Goal: Use online tool/utility: Utilize a website feature to perform a specific function

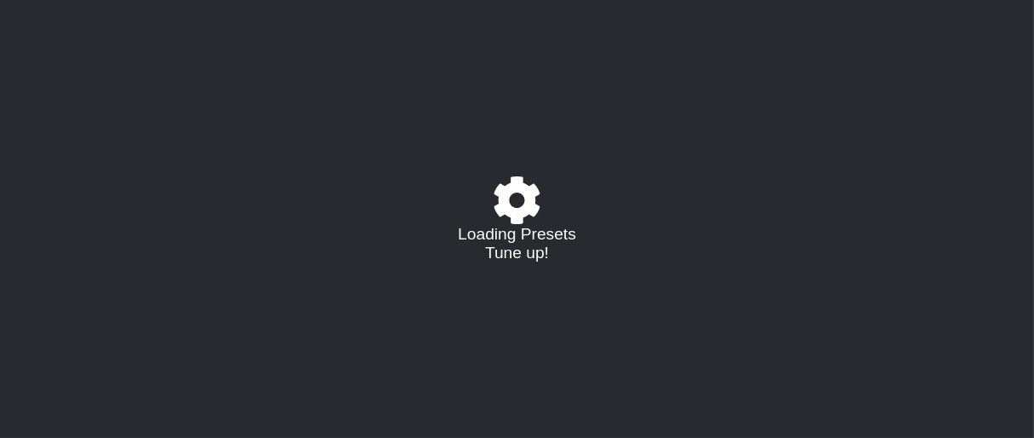
select select "/023177548424"
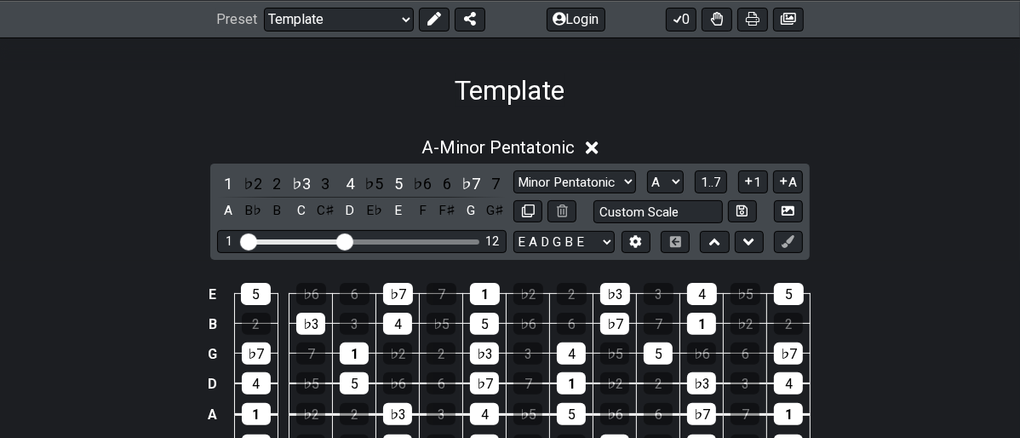
scroll to position [283, 0]
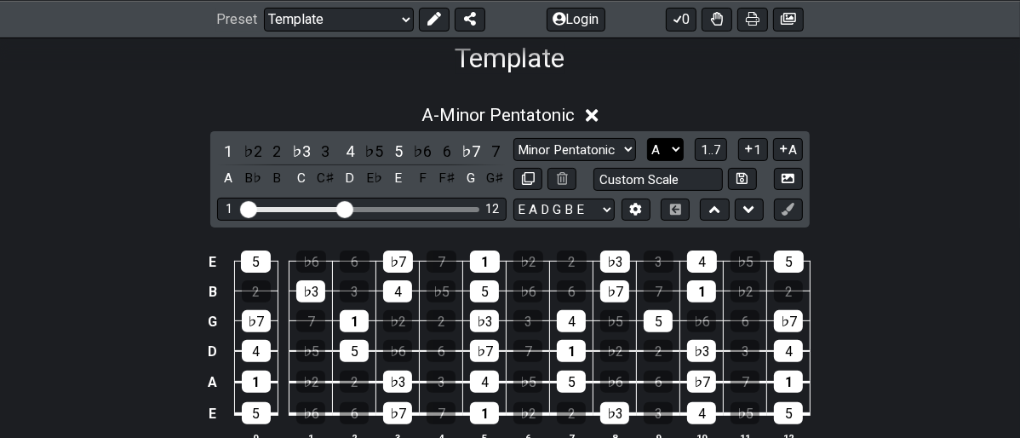
click at [677, 141] on select "A♭ A A♯ B♭ B C C♯ D♭ D D♯ E♭ E F F♯ G♭ G G♯" at bounding box center [665, 149] width 37 height 23
select select "D"
click at [647, 138] on select "A♭ A A♯ B♭ B C C♯ D♭ D D♯ E♭ E F F♯ G♭ G G♯" at bounding box center [665, 149] width 37 height 23
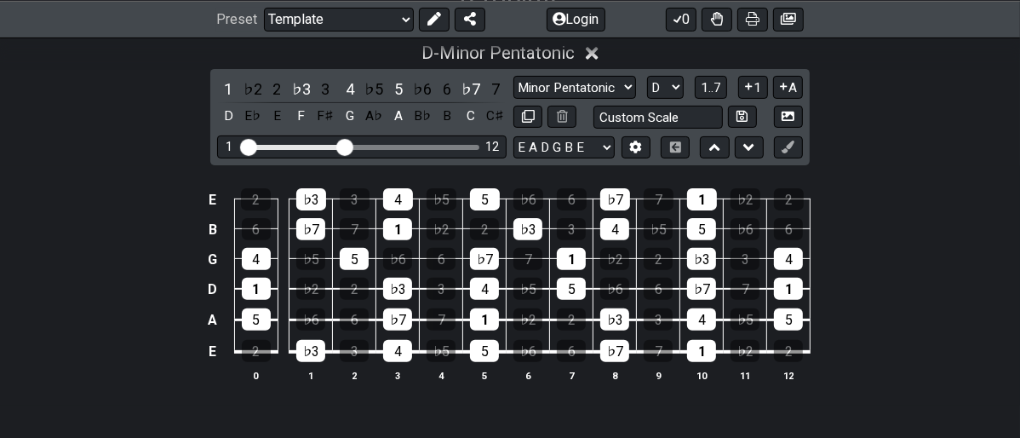
scroll to position [378, 0]
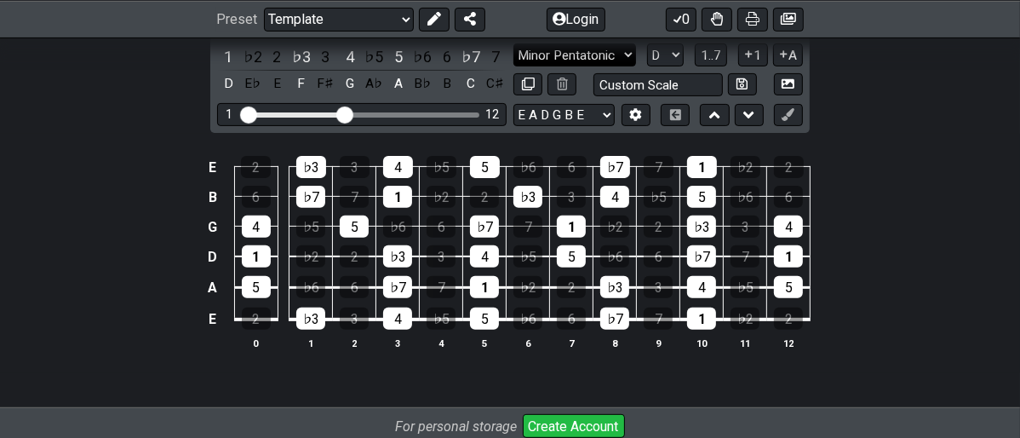
click at [626, 48] on select "Minor Pentatonic Major 3rds Minor Pentatonic Major Pentatonic Minor Blues Major…" at bounding box center [574, 54] width 123 height 23
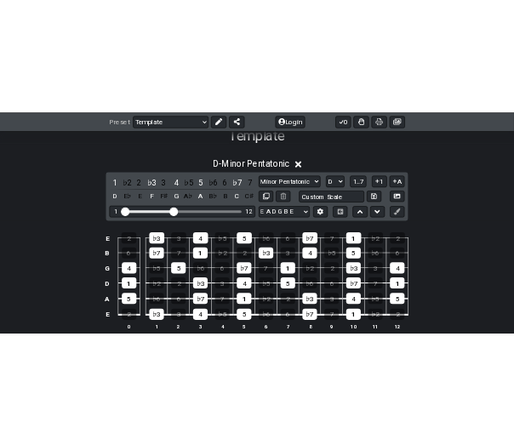
scroll to position [283, 0]
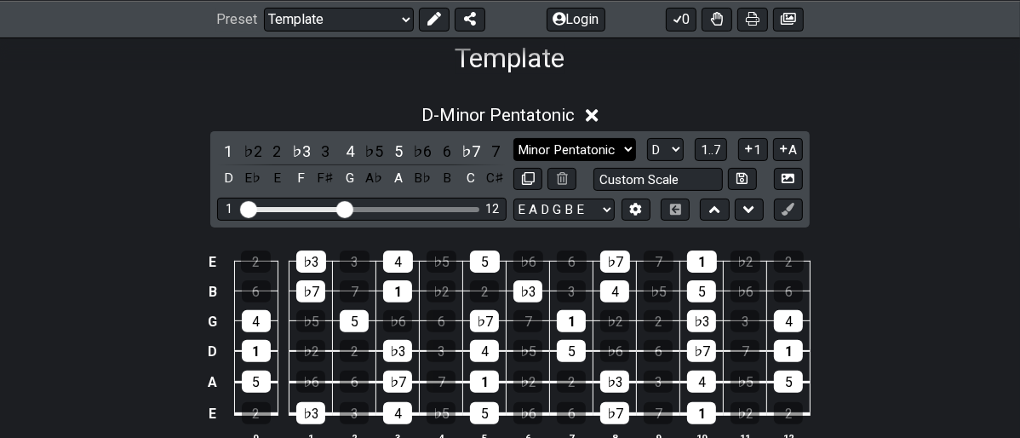
click at [625, 145] on select "Minor Pentatonic Major 3rds Minor Pentatonic Major Pentatonic Minor Blues Major…" at bounding box center [574, 149] width 123 height 23
click at [513, 138] on select "Minor Pentatonic Major 3rds Minor Pentatonic Major Pentatonic Minor Blues Major…" at bounding box center [574, 149] width 123 height 23
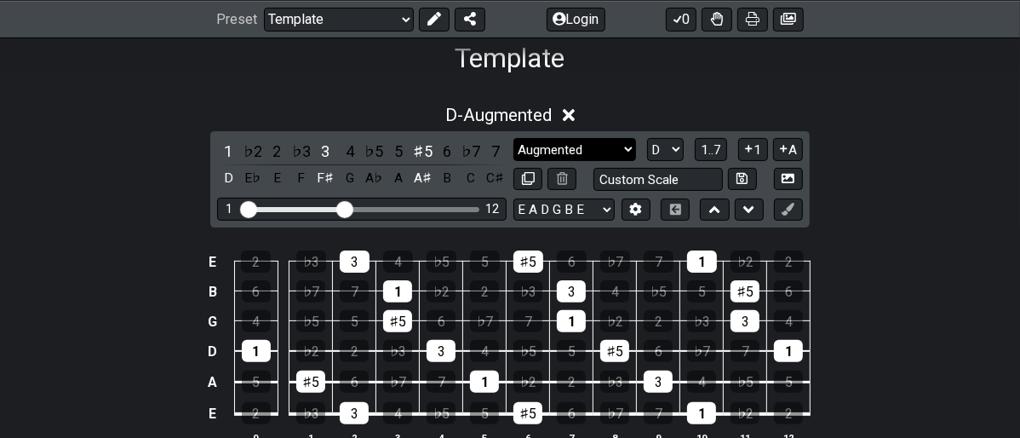
click at [615, 140] on select "Minor Pentatonic Major 3rds Minor Pentatonic Major Pentatonic Minor Blues Major…" at bounding box center [574, 149] width 123 height 23
select select "Major"
click at [513, 138] on select "Minor Pentatonic Major 3rds Minor Pentatonic Major Pentatonic Minor Blues Major…" at bounding box center [574, 149] width 123 height 23
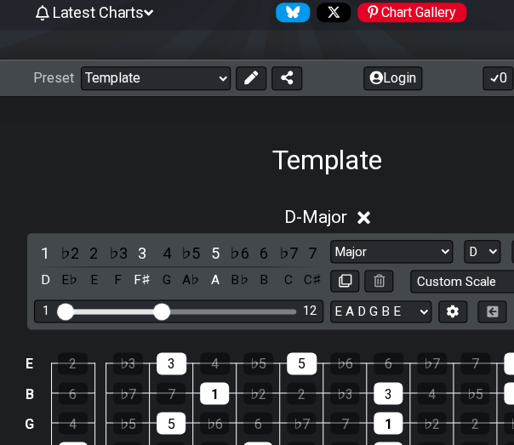
scroll to position [378, 0]
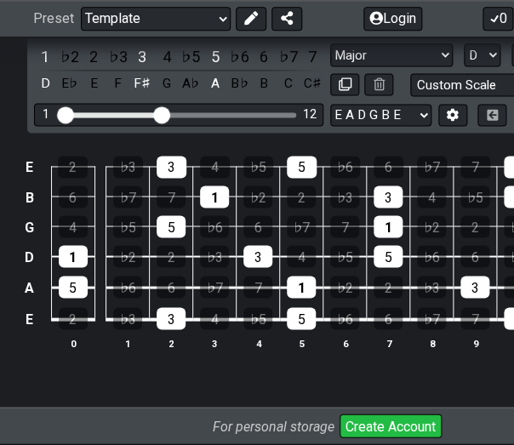
drag, startPoint x: 402, startPoint y: 309, endPoint x: 354, endPoint y: 320, distance: 48.9
click at [354, 312] on tr "E 2 ♭3 3 4 ♭5 5 ♭6 6 ♭7 7 1 ♭2 2" at bounding box center [324, 304] width 608 height 32
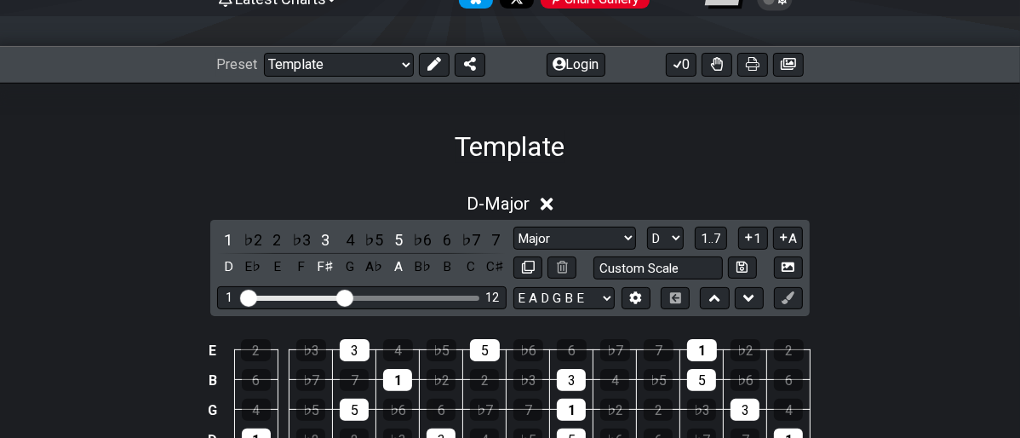
scroll to position [94, 0]
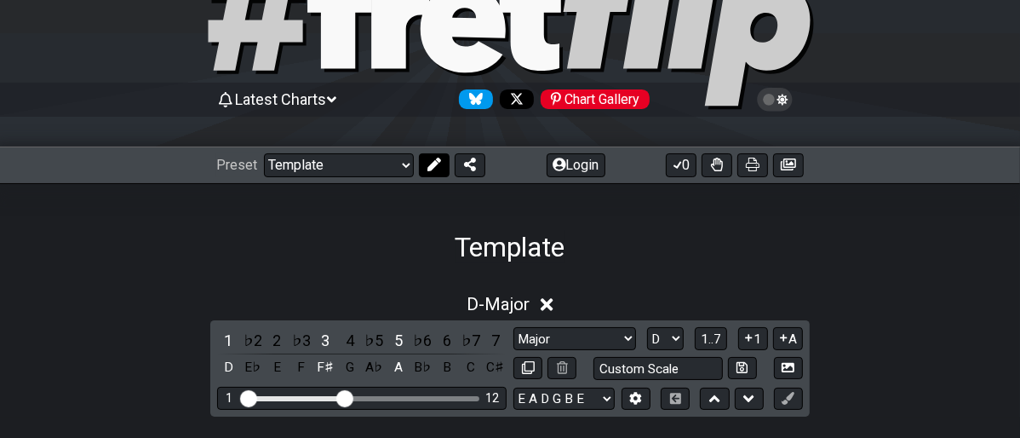
click at [438, 161] on button at bounding box center [434, 165] width 31 height 24
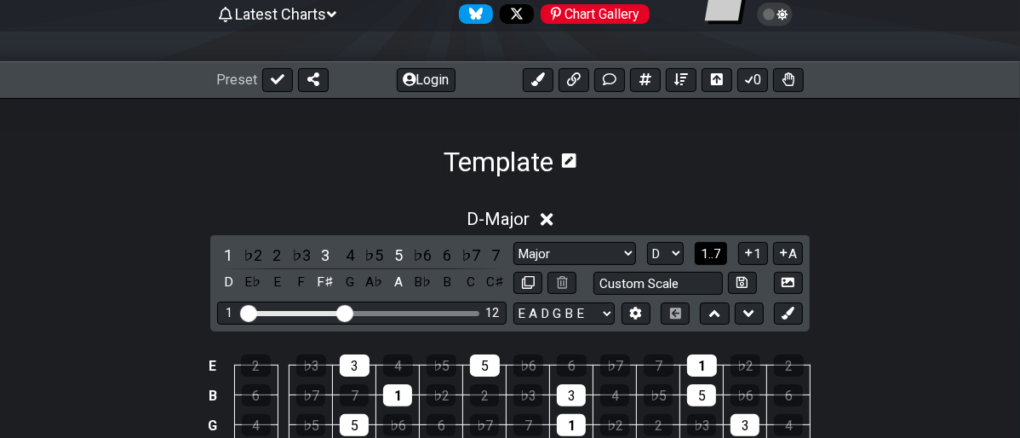
scroll to position [137, 0]
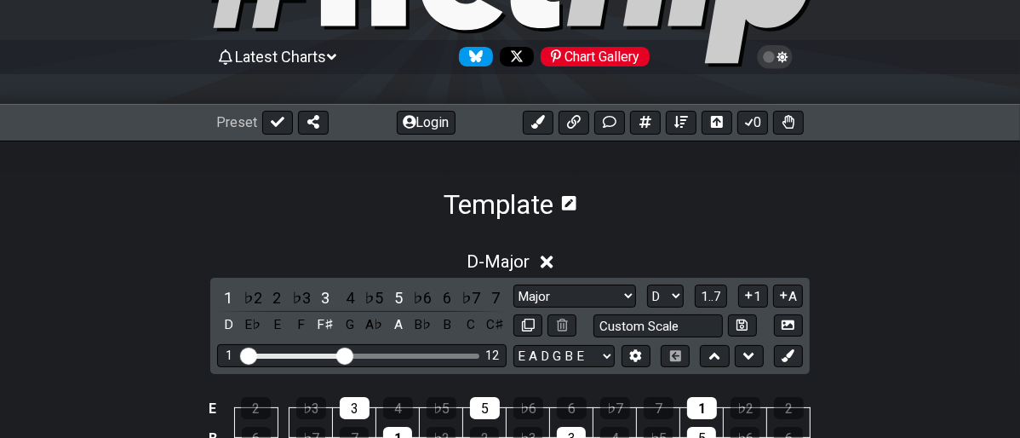
click at [569, 208] on icon at bounding box center [569, 203] width 14 height 14
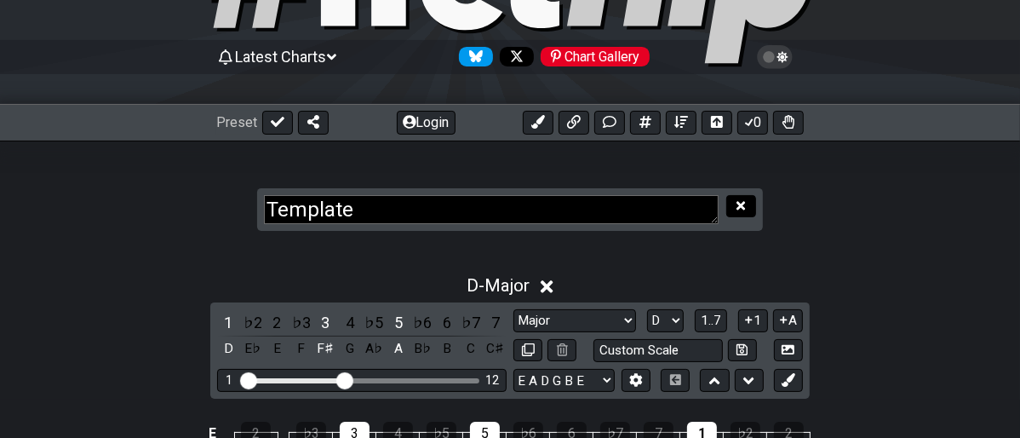
click at [742, 203] on icon at bounding box center [740, 205] width 9 height 9
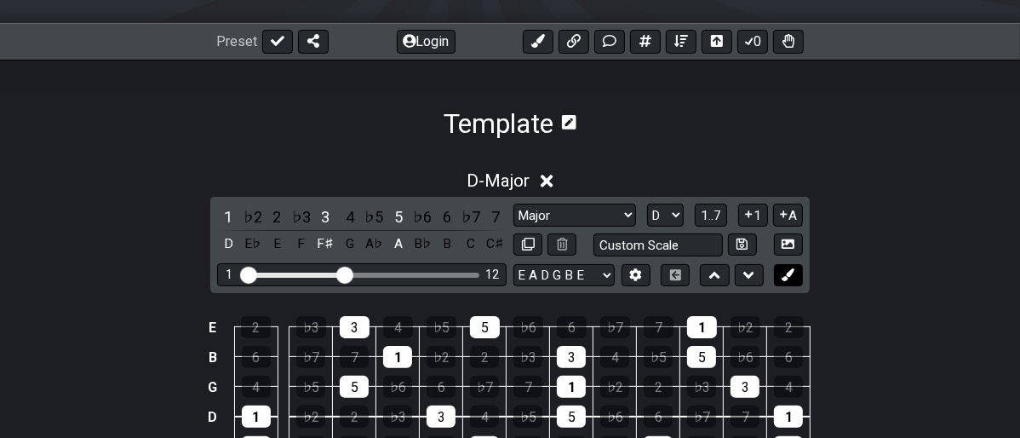
scroll to position [327, 0]
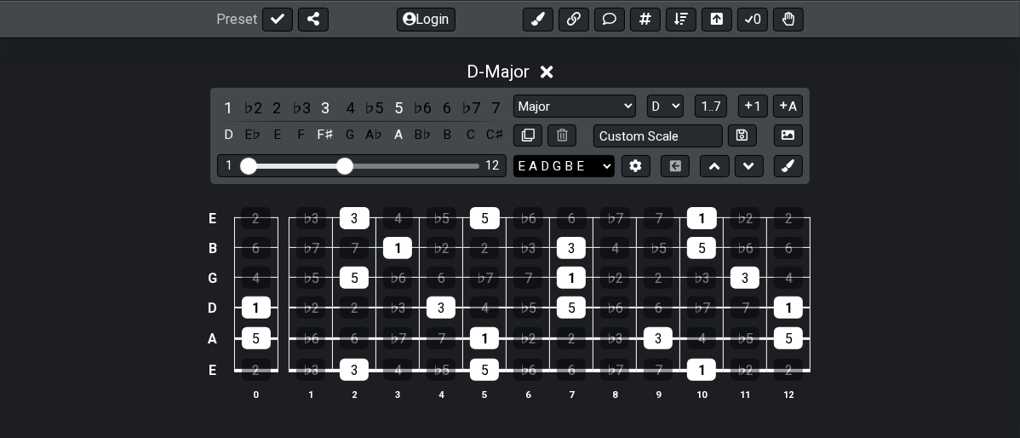
click at [601, 166] on select "E A D G B E E A D G B E E A D G B E B E A D F♯ B A D G C E A D A D G B E E♭ A♭ …" at bounding box center [563, 166] width 101 height 23
click at [930, 25] on div "Preset Login 0" at bounding box center [510, 18] width 1020 height 37
click at [632, 157] on button at bounding box center [635, 166] width 29 height 23
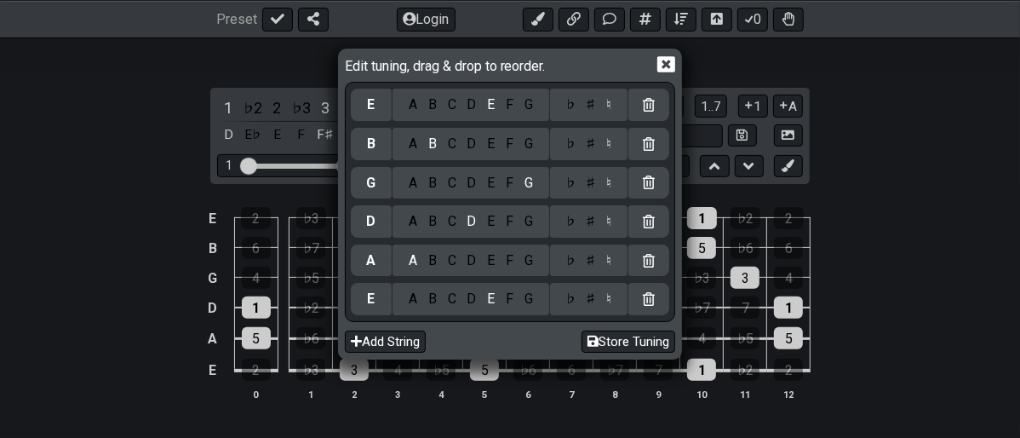
click at [672, 58] on icon at bounding box center [666, 64] width 18 height 16
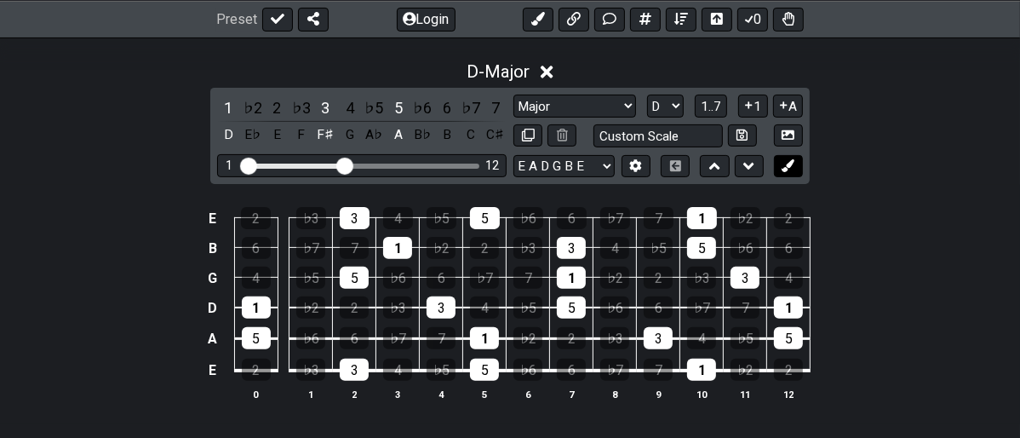
click at [791, 162] on icon at bounding box center [787, 165] width 13 height 13
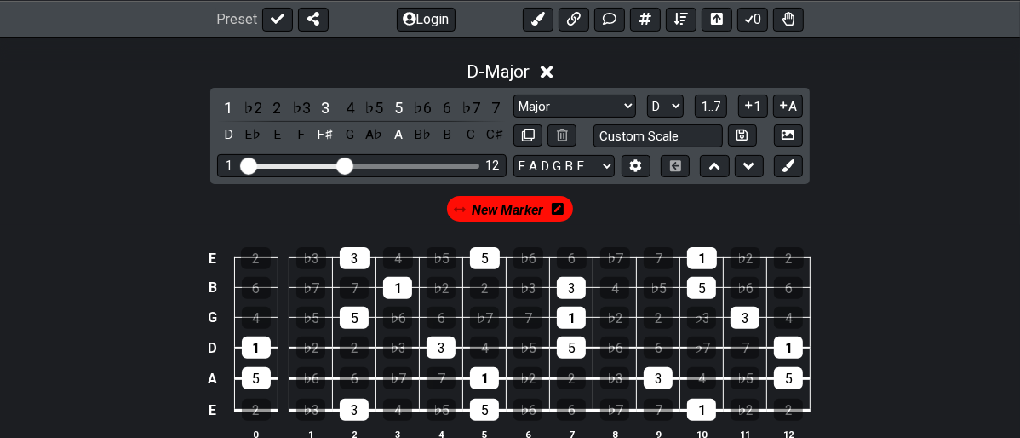
click at [519, 203] on span "New Marker" at bounding box center [508, 209] width 72 height 25
click at [567, 289] on div "3" at bounding box center [571, 288] width 29 height 22
click at [565, 294] on div "3" at bounding box center [571, 288] width 29 height 22
click at [556, 205] on icon at bounding box center [561, 209] width 12 height 12
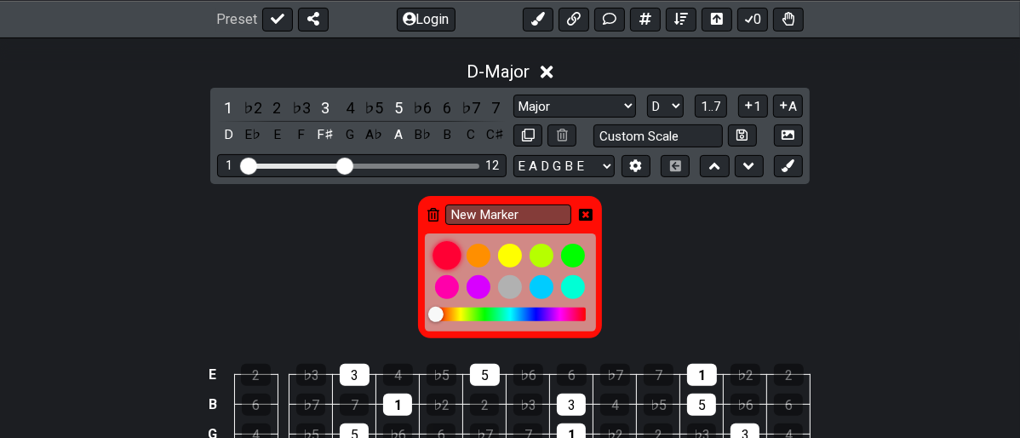
click at [443, 253] on div at bounding box center [446, 255] width 29 height 29
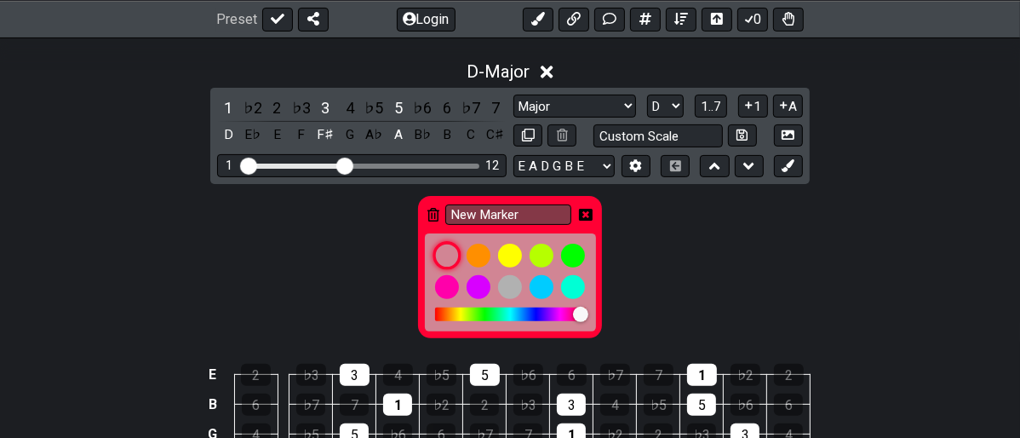
click at [443, 254] on div at bounding box center [446, 255] width 29 height 29
click at [678, 240] on div "New Marker" at bounding box center [510, 262] width 1020 height 157
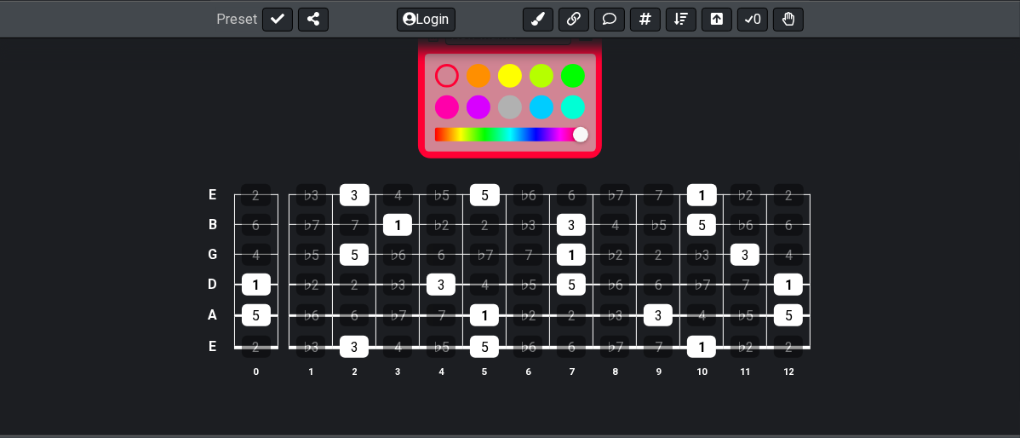
scroll to position [516, 0]
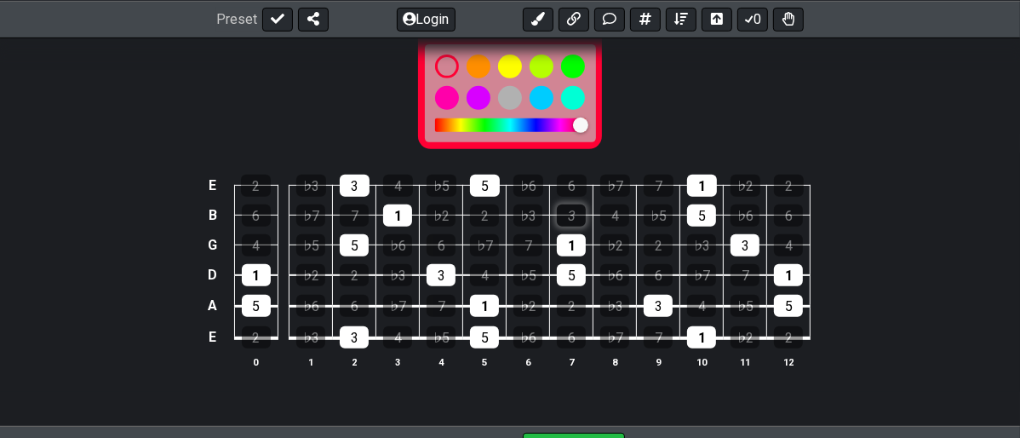
click at [577, 218] on div "3" at bounding box center [571, 215] width 29 height 22
click at [654, 123] on div "New Marker" at bounding box center [510, 73] width 1020 height 157
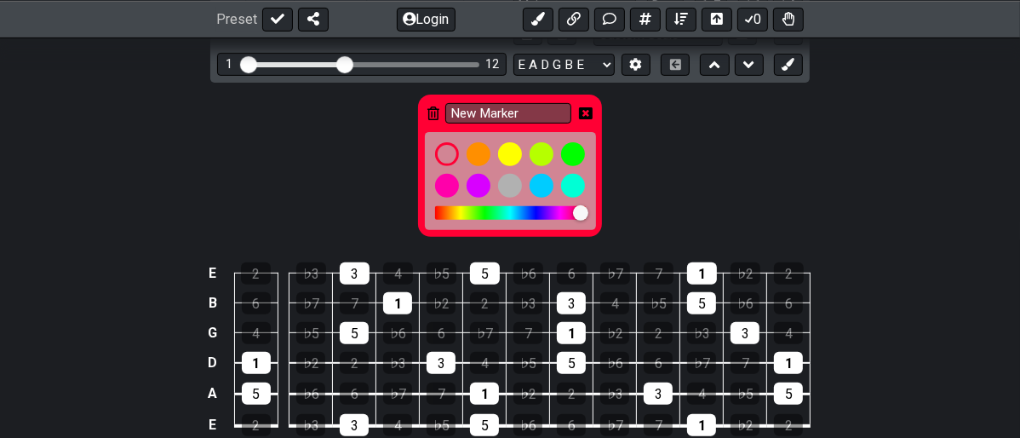
scroll to position [327, 0]
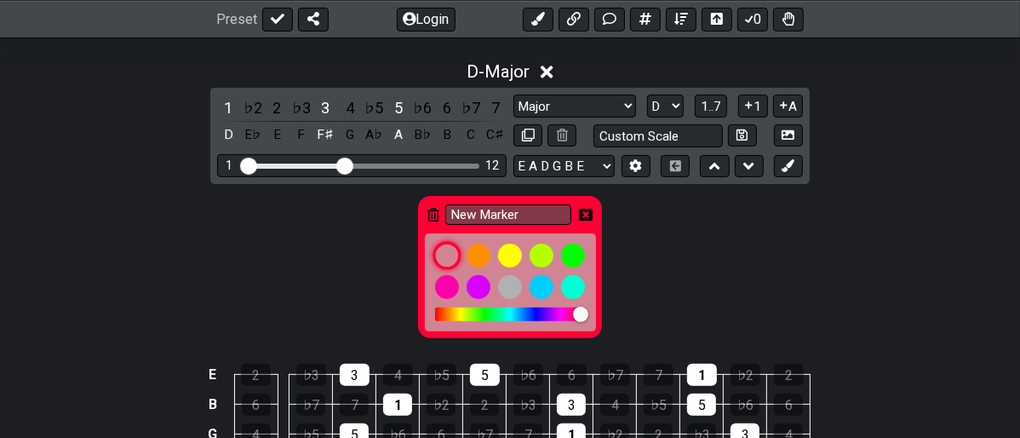
click at [443, 253] on div at bounding box center [446, 255] width 29 height 29
click at [586, 208] on icon at bounding box center [586, 215] width 14 height 14
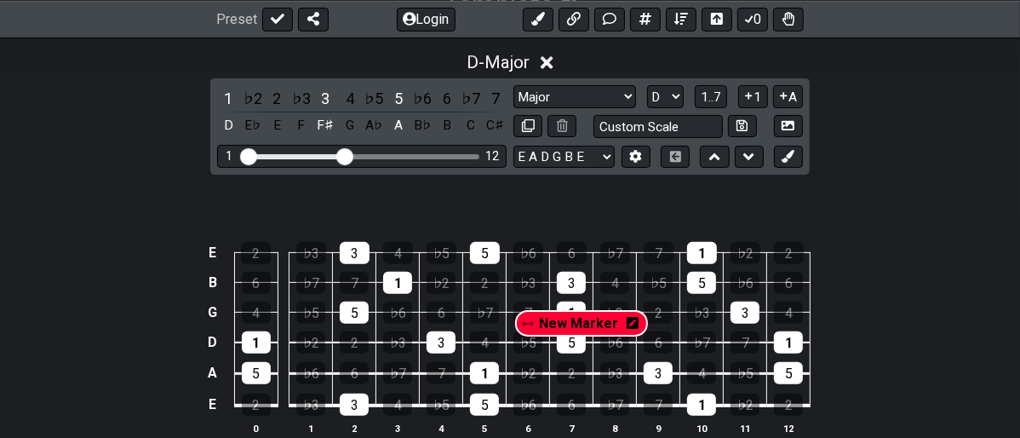
scroll to position [338, 0]
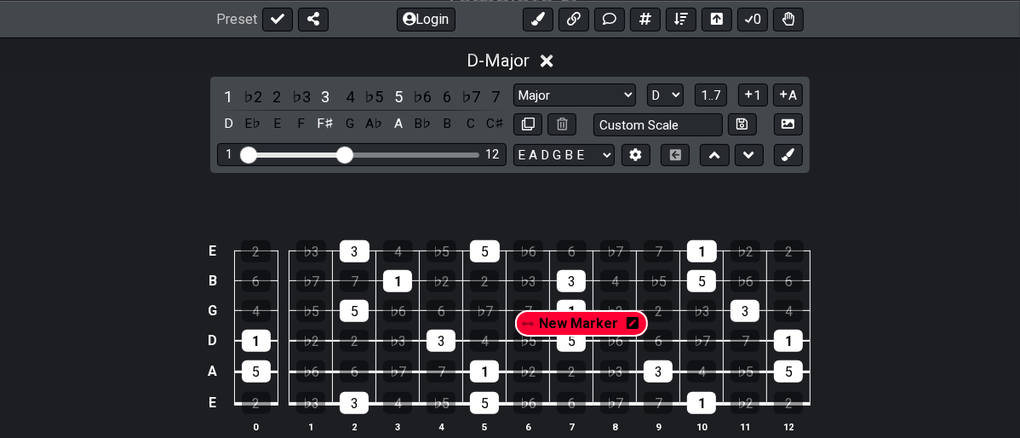
drag, startPoint x: 483, startPoint y: 208, endPoint x: 558, endPoint y: 322, distance: 136.5
click at [558, 325] on section "New Marker E 2 ♭3 3 4 ♭5 5 ♭6 6 ♭7 7 1 ♭2 2 B 6 ♭7 7 1 ♭2 2 ♭3 3 4 ♭5 5 ♭6 6 G …" at bounding box center [510, 314] width 1020 height 283
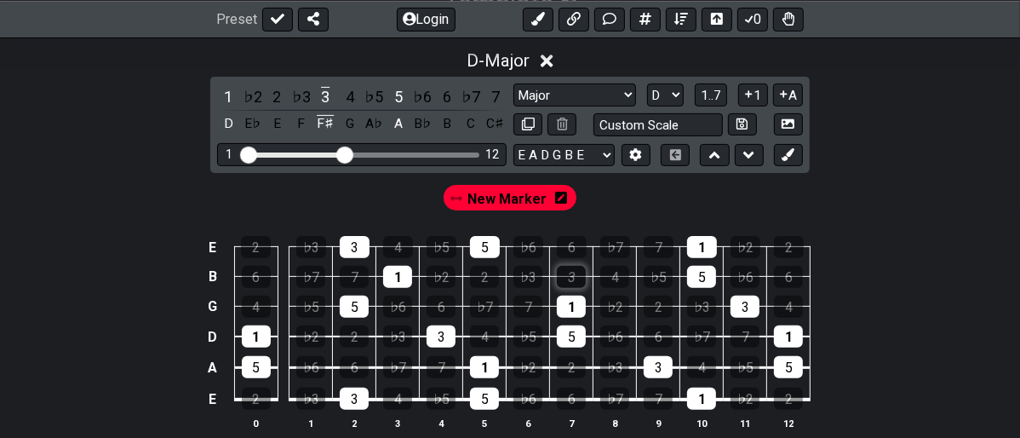
click at [562, 272] on div "3" at bounding box center [571, 277] width 29 height 22
click at [785, 164] on button at bounding box center [788, 155] width 29 height 23
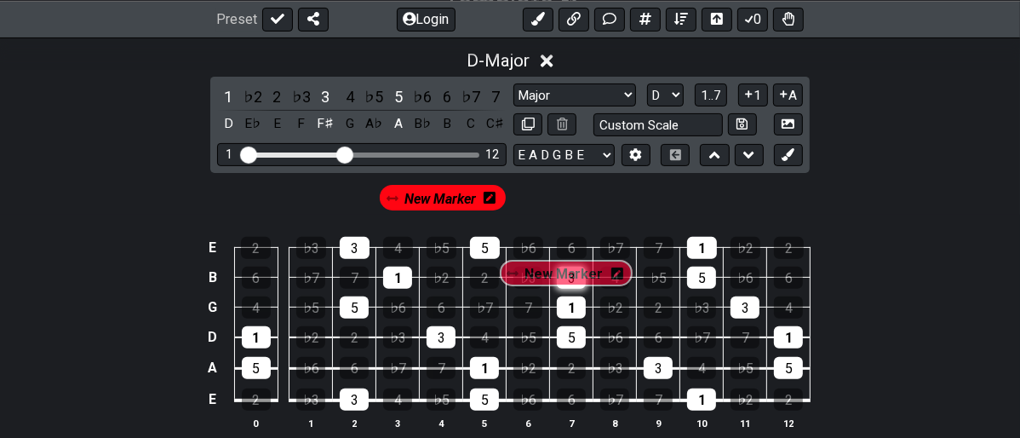
drag, startPoint x: 456, startPoint y: 190, endPoint x: 584, endPoint y: 277, distance: 154.9
click at [584, 277] on section "New Marker New Marker E 2 ♭3 3 4 ♭5 5 ♭6 6 ♭7 7 1 ♭2 2 B 6 ♭7 7 1 ♭2 2 ♭3 3 4 ♭…" at bounding box center [510, 313] width 1020 height 280
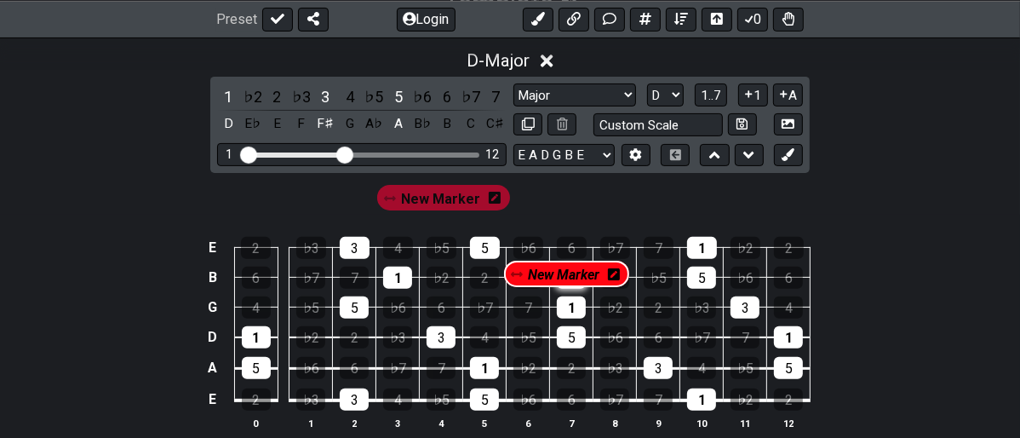
drag, startPoint x: 570, startPoint y: 195, endPoint x: 559, endPoint y: 277, distance: 83.3
click at [559, 277] on section "New Marker New Marker E 2 ♭3 3 4 ♭5 5 ♭6 6 ♭7 7 1 ♭2 2 B 6 ♭7 7 1 ♭2 2 ♭3 3 4 ♭…" at bounding box center [510, 313] width 1020 height 280
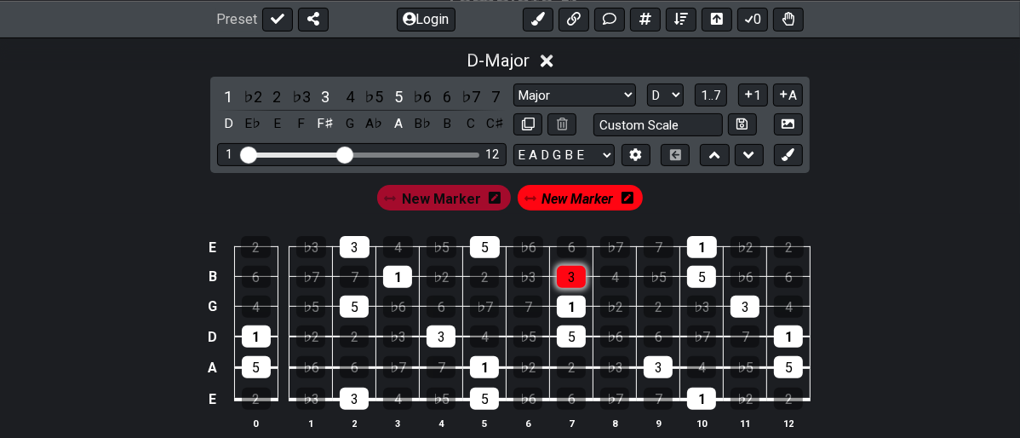
click at [572, 277] on div "3" at bounding box center [571, 277] width 29 height 22
click at [569, 300] on div "1" at bounding box center [571, 306] width 29 height 22
click at [572, 332] on div "5" at bounding box center [571, 336] width 29 height 22
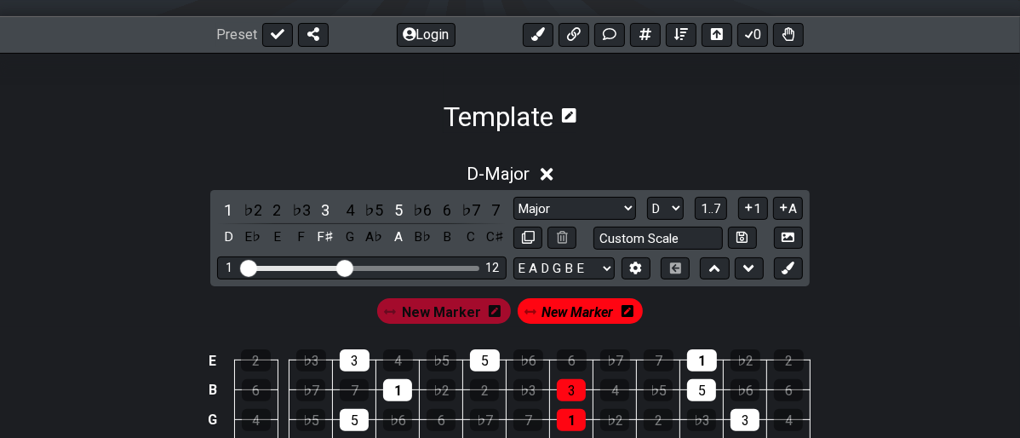
scroll to position [54, 0]
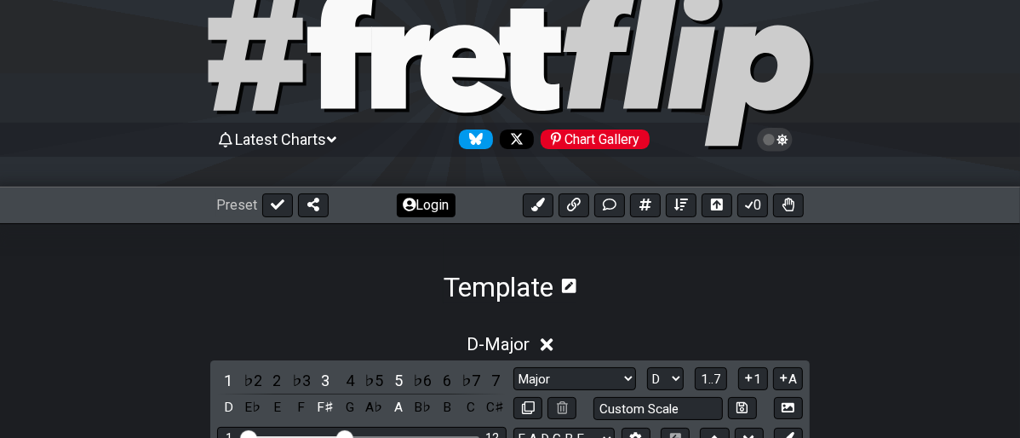
click at [425, 213] on button "Login" at bounding box center [426, 205] width 59 height 24
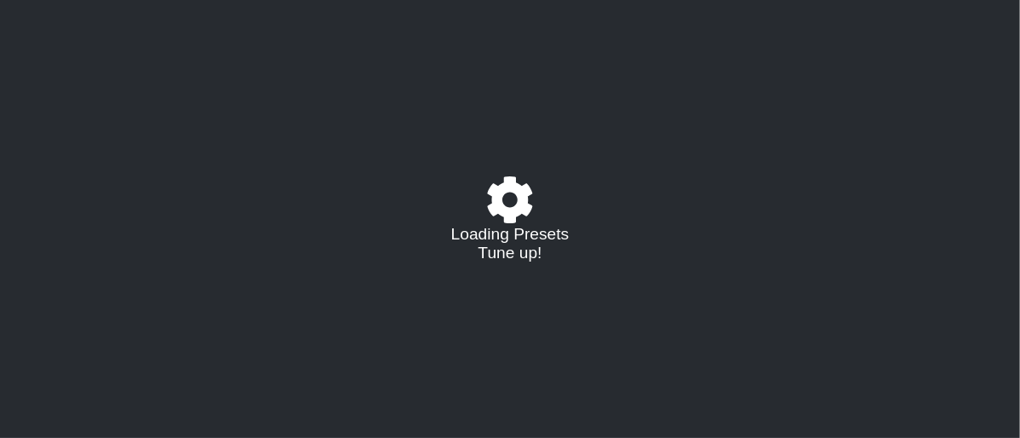
select select "/023177548424"
select select "D"
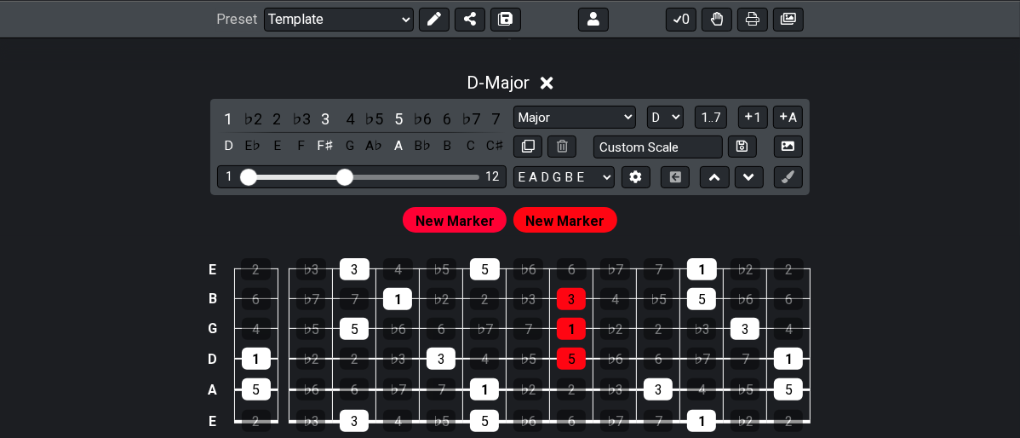
scroll to position [283, 0]
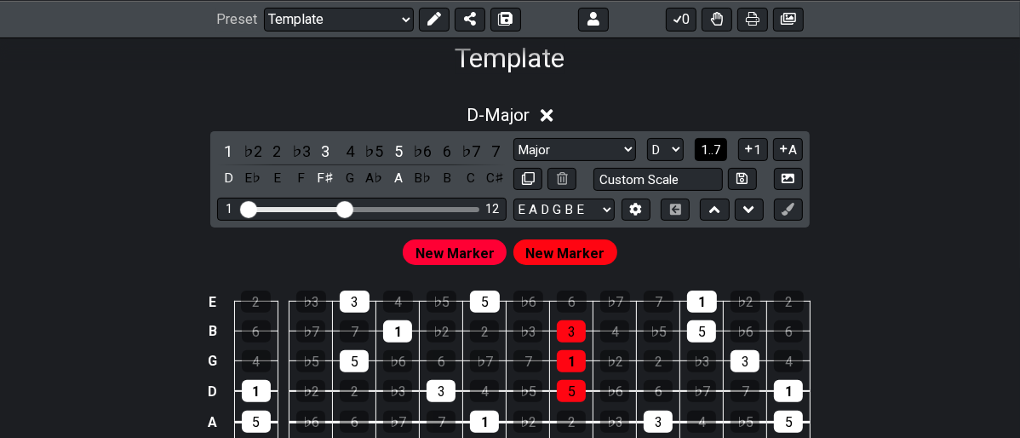
click at [706, 142] on span "1..7" at bounding box center [711, 149] width 20 height 15
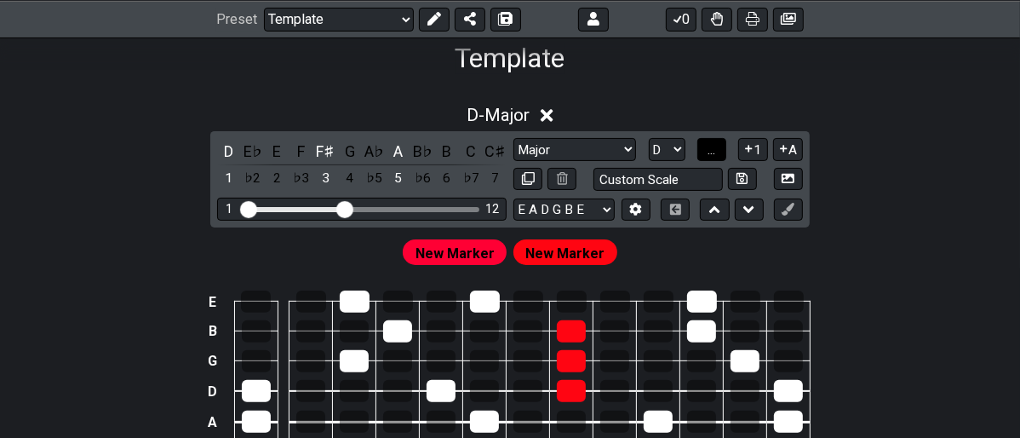
click at [705, 145] on button "..." at bounding box center [711, 149] width 29 height 23
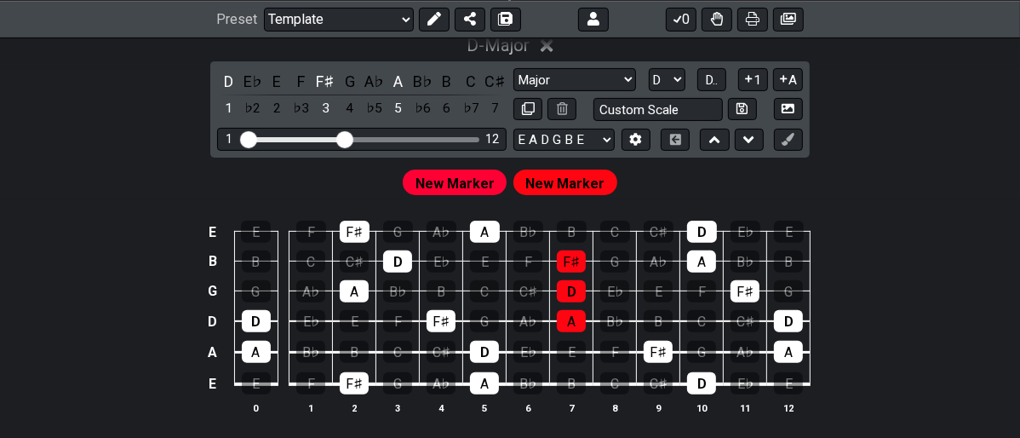
scroll to position [367, 0]
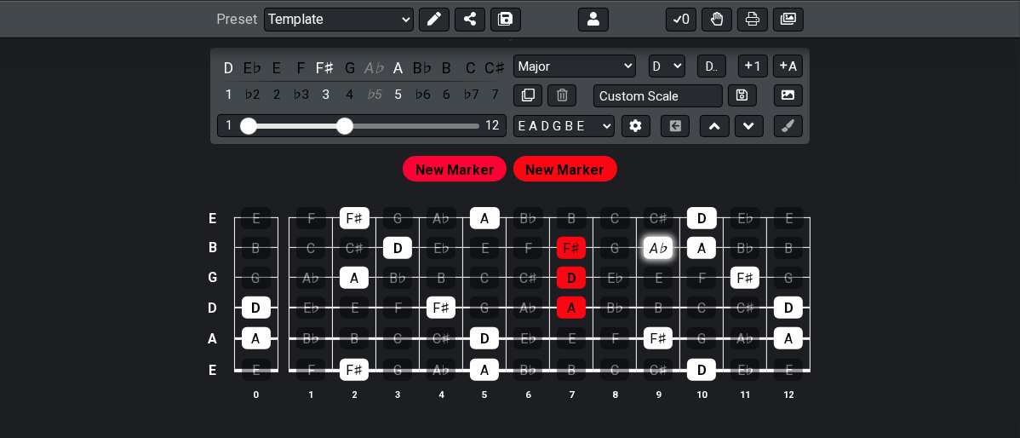
click at [662, 245] on div "A♭" at bounding box center [658, 248] width 29 height 22
click at [651, 287] on div "E" at bounding box center [658, 277] width 29 height 22
click at [653, 315] on div "B" at bounding box center [658, 307] width 29 height 22
click at [586, 162] on span "New Marker" at bounding box center [564, 169] width 79 height 25
click at [794, 115] on button at bounding box center [788, 126] width 29 height 23
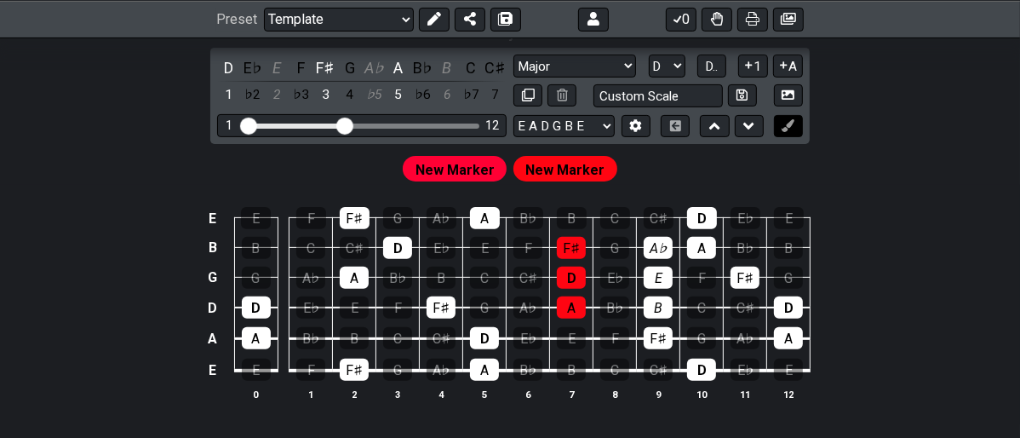
click at [787, 124] on icon at bounding box center [787, 125] width 13 height 13
click at [787, 126] on icon at bounding box center [787, 125] width 13 height 13
drag, startPoint x: 592, startPoint y: 157, endPoint x: 569, endPoint y: 171, distance: 27.2
click at [569, 171] on span "New Marker" at bounding box center [564, 169] width 79 height 25
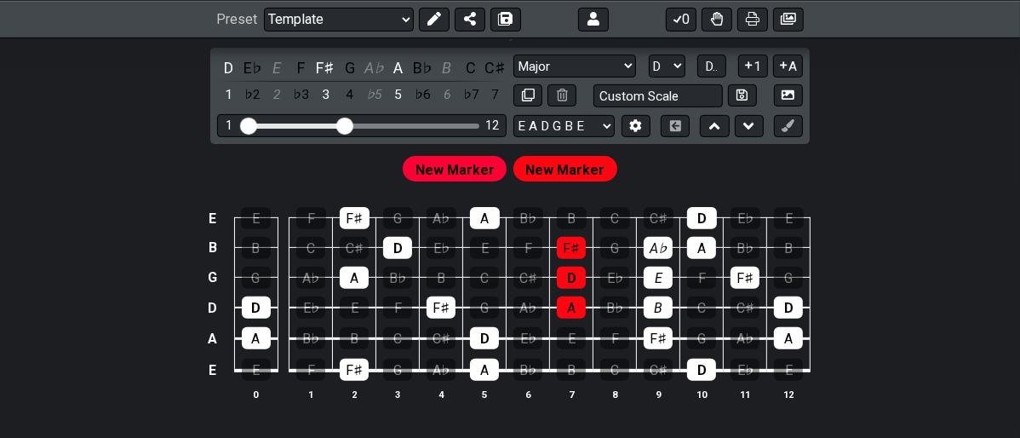
drag, startPoint x: 560, startPoint y: 169, endPoint x: 605, endPoint y: 151, distance: 48.5
click at [585, 192] on section "New Marker New Marker E E F F♯ G A♭ A B♭ B C C♯ D E♭ E B B C C♯ D E♭ E F F♯ G A…" at bounding box center [510, 284] width 1020 height 280
click at [788, 128] on icon at bounding box center [787, 125] width 13 height 13
drag, startPoint x: 788, startPoint y: 128, endPoint x: 560, endPoint y: 224, distance: 247.6
click at [622, 186] on div "D - Major D E♭ E F F♯ G A♭ A B♭ B C C♯ 1 ♭2 2 ♭3 3 4 ♭5 5 ♭6 6 ♭7 7 Major Major…" at bounding box center [510, 218] width 1020 height 414
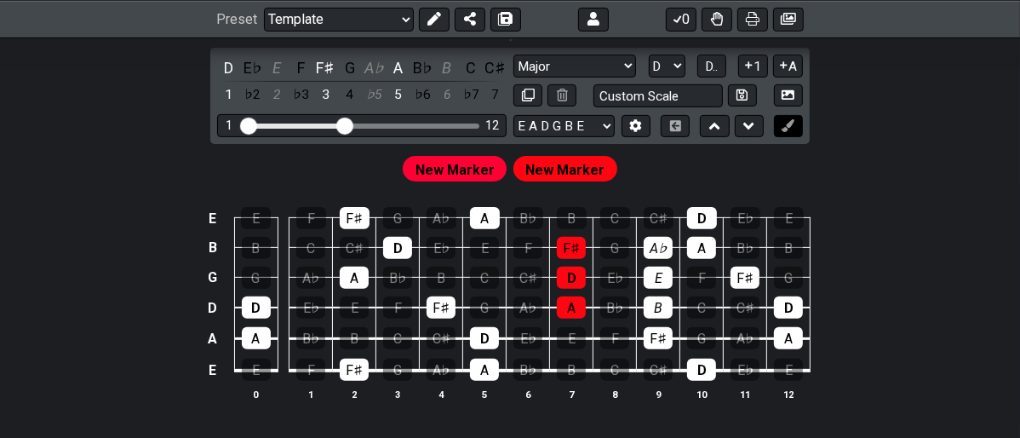
click at [789, 122] on icon at bounding box center [787, 125] width 13 height 13
click at [788, 123] on icon at bounding box center [787, 125] width 13 height 13
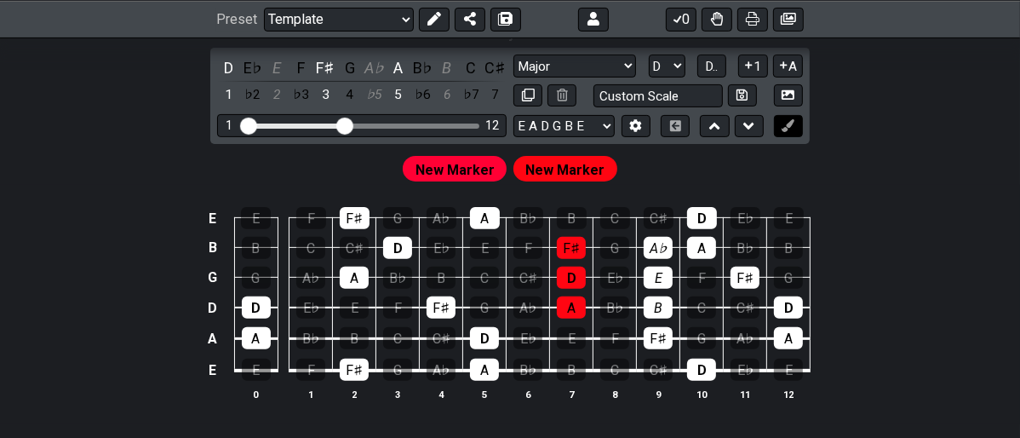
click at [789, 123] on icon at bounding box center [787, 125] width 13 height 13
click at [788, 122] on icon at bounding box center [787, 125] width 13 height 13
click at [788, 121] on icon at bounding box center [787, 125] width 13 height 13
click at [787, 121] on icon at bounding box center [787, 125] width 13 height 13
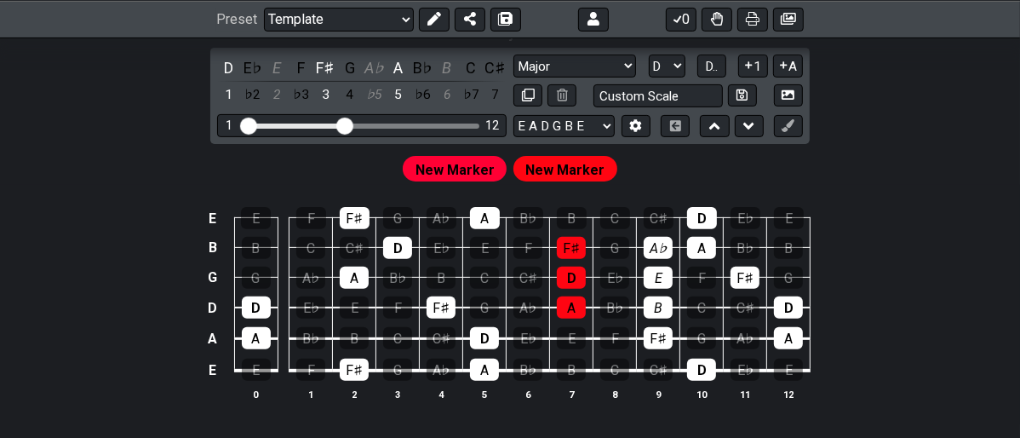
drag, startPoint x: 589, startPoint y: 162, endPoint x: 613, endPoint y: 172, distance: 25.9
click at [613, 172] on div "New Marker New Marker" at bounding box center [509, 168] width 221 height 32
click at [653, 250] on div "A♭" at bounding box center [658, 248] width 29 height 22
click at [655, 249] on div "A♭" at bounding box center [658, 248] width 29 height 22
drag, startPoint x: 793, startPoint y: 120, endPoint x: 664, endPoint y: 248, distance: 181.8
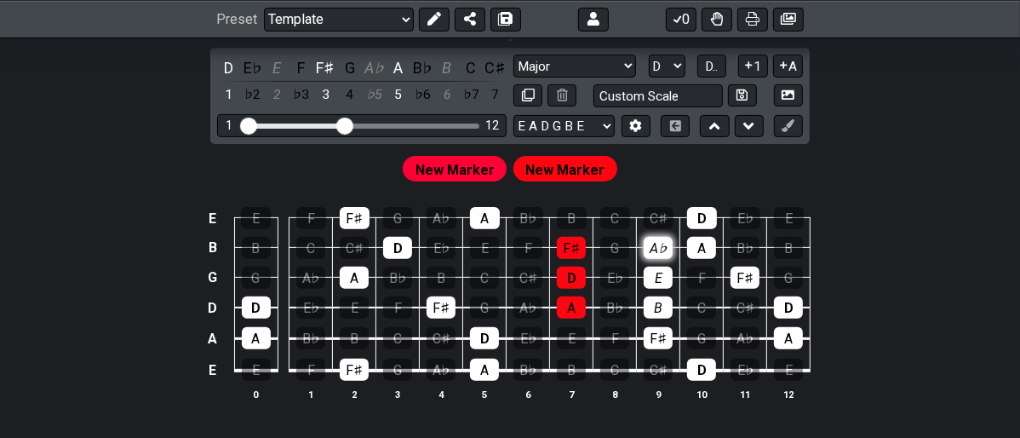
click at [664, 248] on div "D - Major D E♭ E F F♯ G A♭ A B♭ B C C♯ 1 ♭2 2 ♭3 3 4 ♭5 5 ♭6 6 ♭7 7 Major Major…" at bounding box center [510, 218] width 1020 height 414
